Goal: Task Accomplishment & Management: Manage account settings

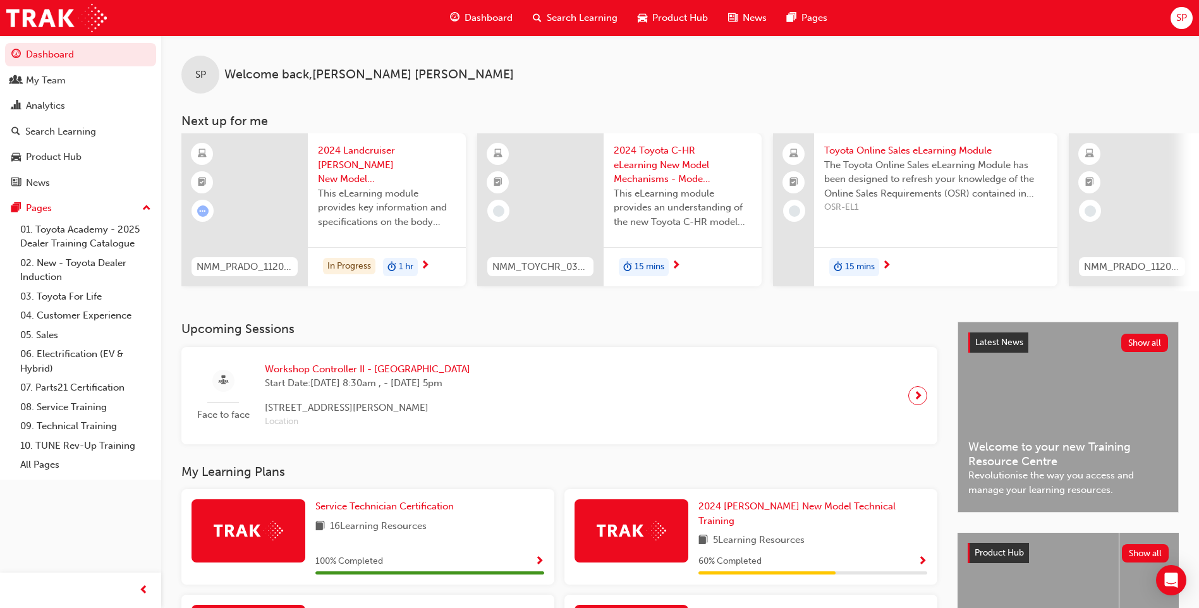
click at [1160, 13] on div "Dashboard Search Learning Product Hub News Pages SP" at bounding box center [599, 18] width 1199 height 36
click at [1189, 16] on div "SP" at bounding box center [1182, 18] width 22 height 22
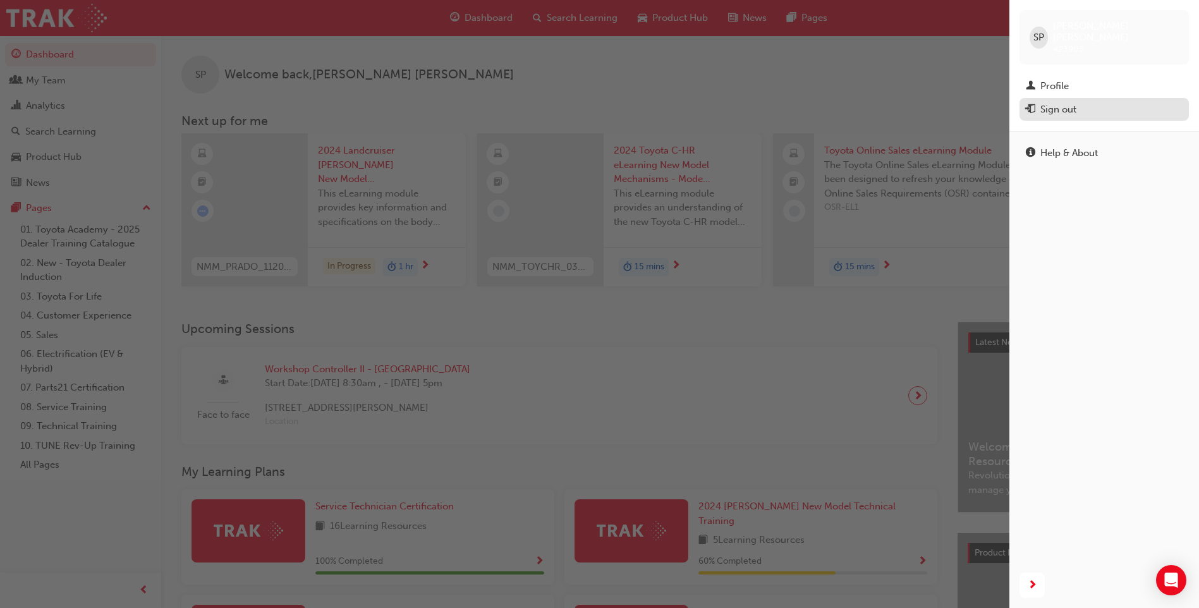
click at [1068, 102] on div "Sign out" at bounding box center [1059, 109] width 36 height 15
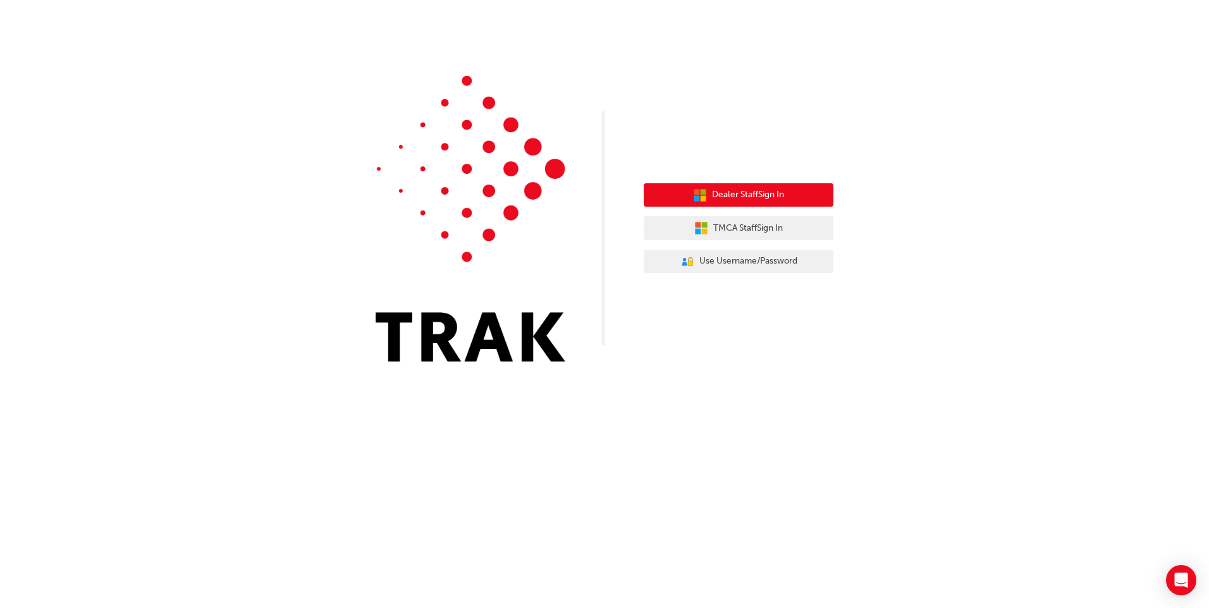
click at [744, 195] on span "Dealer Staff Sign In" at bounding box center [748, 195] width 72 height 15
